Goal: Find specific page/section: Find specific page/section

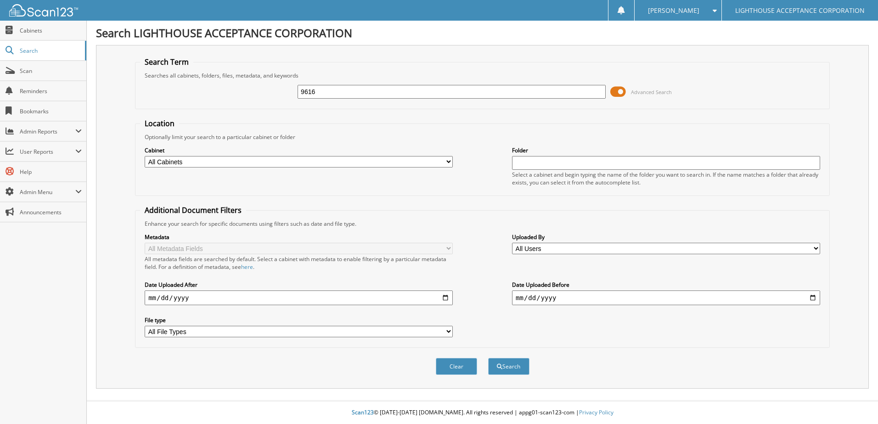
type input "9616"
click at [488, 358] on button "Search" at bounding box center [508, 366] width 41 height 17
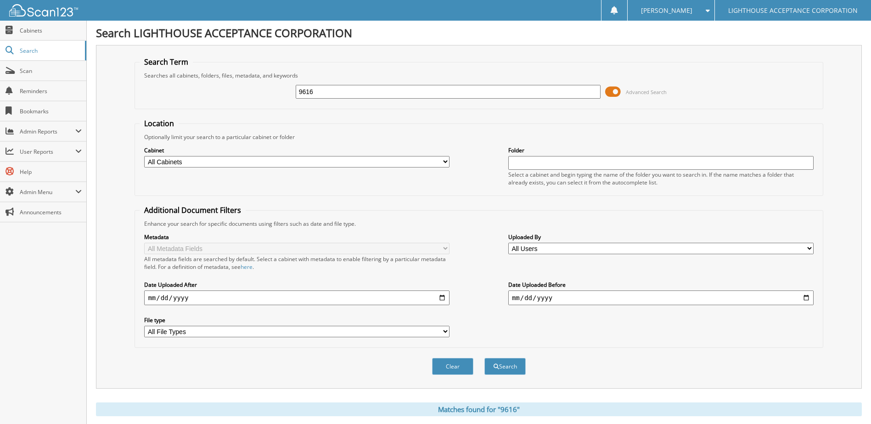
drag, startPoint x: 335, startPoint y: 88, endPoint x: 266, endPoint y: 90, distance: 69.8
click at [266, 90] on div "9616 Advanced Search" at bounding box center [479, 91] width 679 height 25
type input "[PERSON_NAME]"
click at [485, 358] on button "Search" at bounding box center [505, 366] width 41 height 17
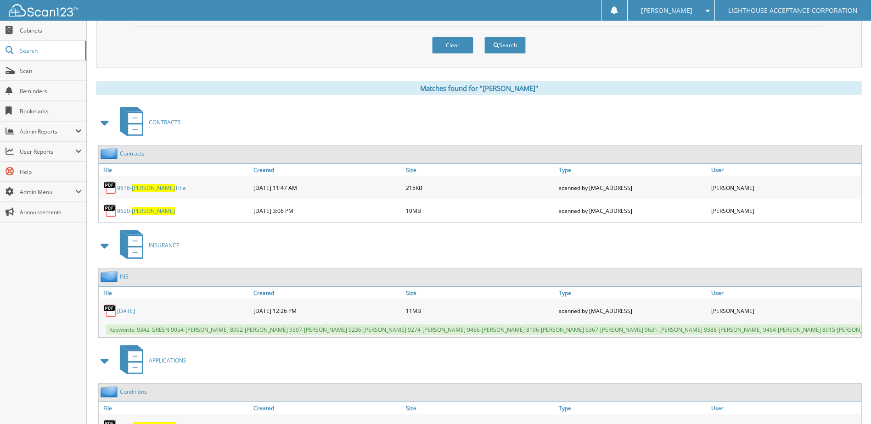
scroll to position [370, 0]
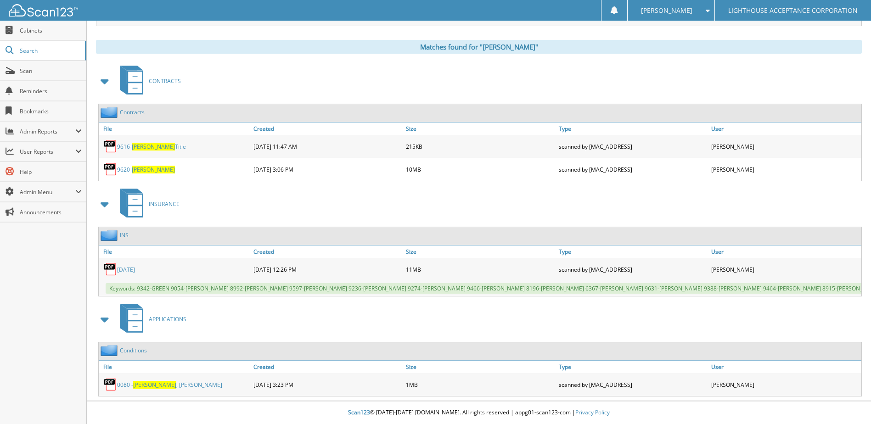
click at [141, 166] on span "Distefano" at bounding box center [153, 170] width 43 height 8
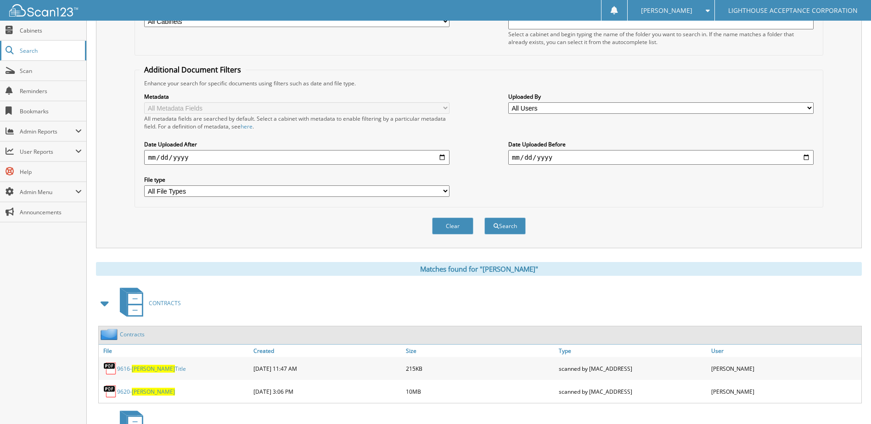
scroll to position [0, 0]
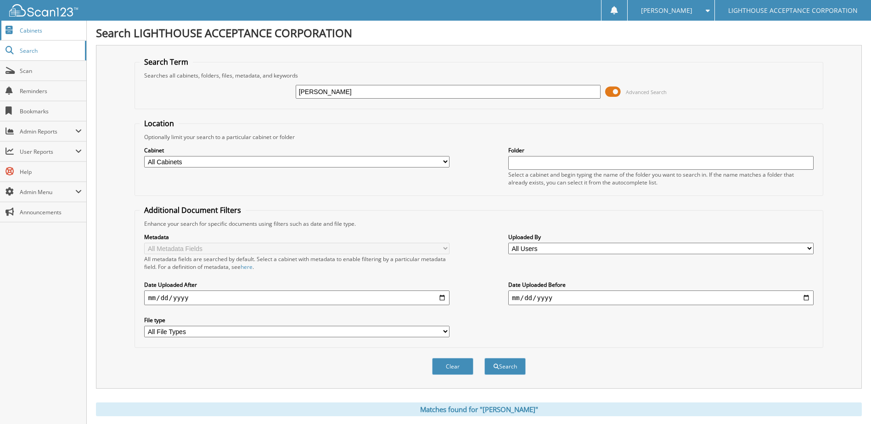
click at [32, 33] on span "Cabinets" at bounding box center [51, 31] width 62 height 8
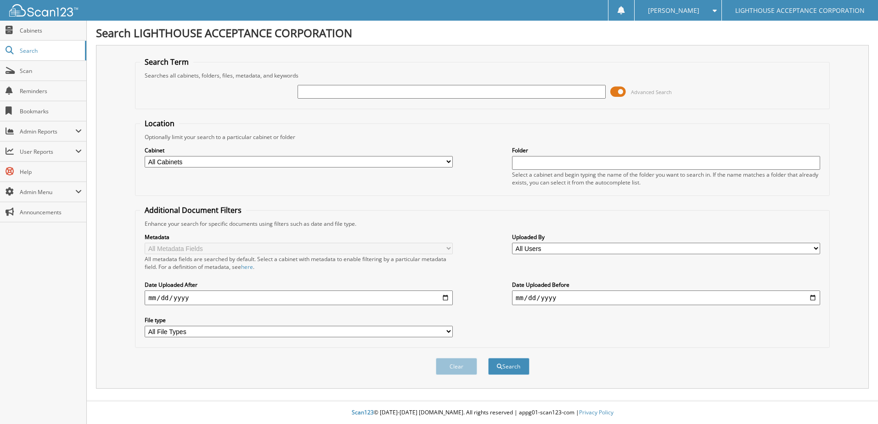
click at [346, 93] on input "text" at bounding box center [452, 92] width 308 height 14
type input "9616"
click at [488, 358] on button "Search" at bounding box center [508, 366] width 41 height 17
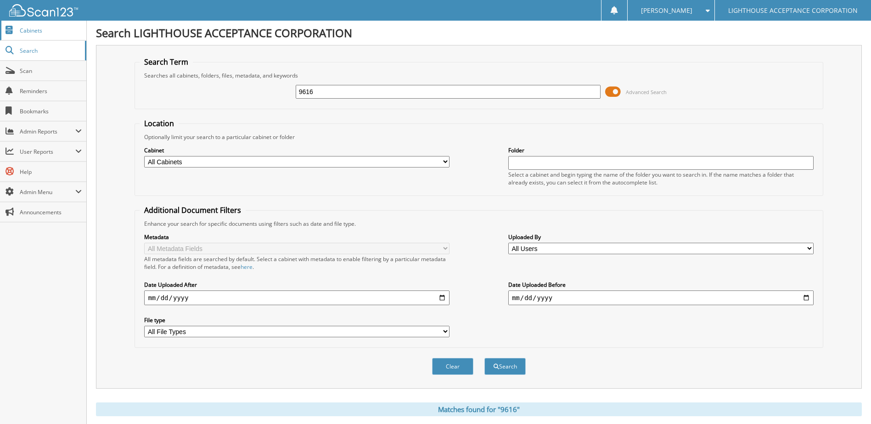
click at [36, 31] on span "Cabinets" at bounding box center [51, 31] width 62 height 8
